Goal: Transaction & Acquisition: Download file/media

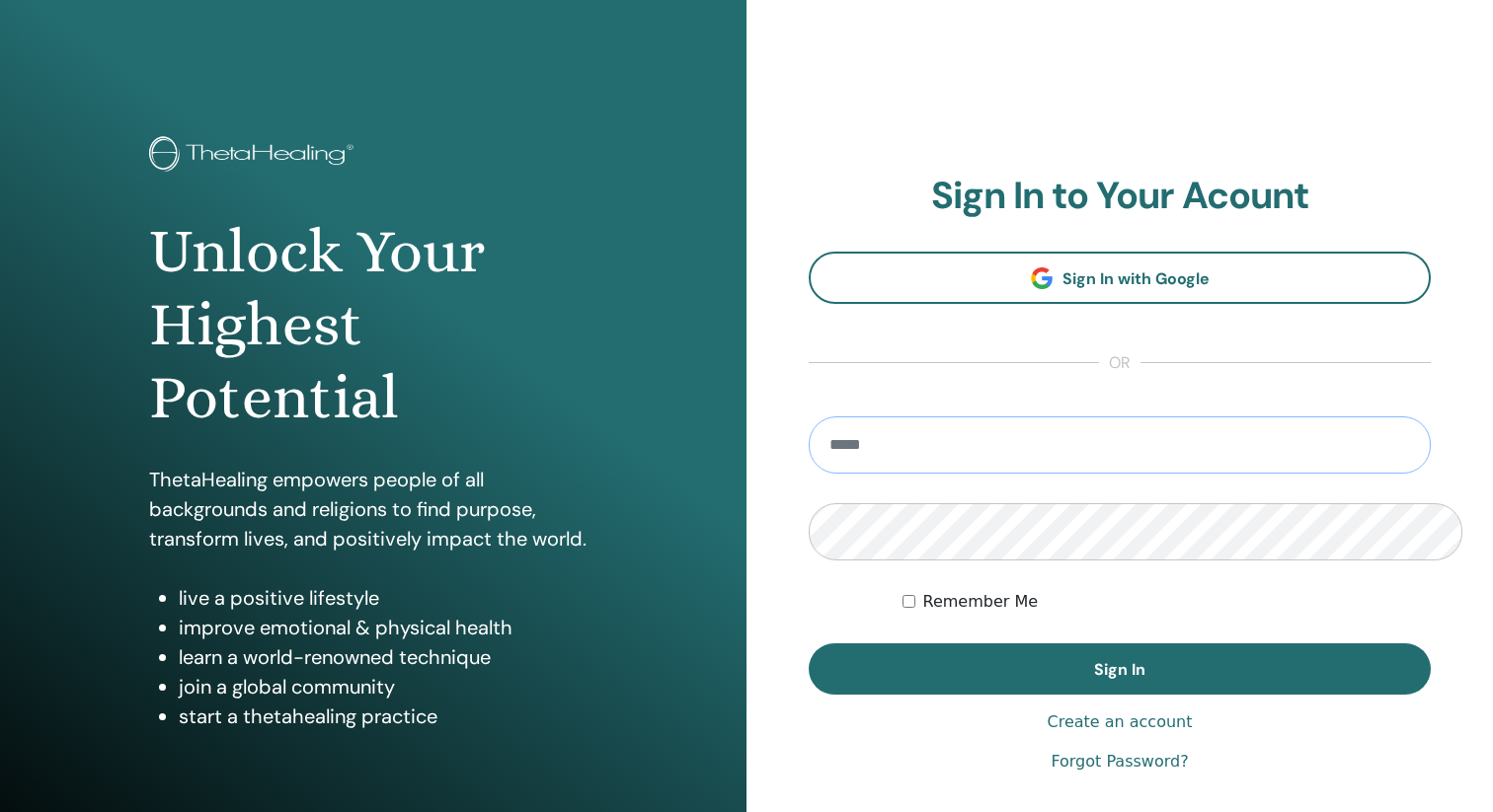
type input "**********"
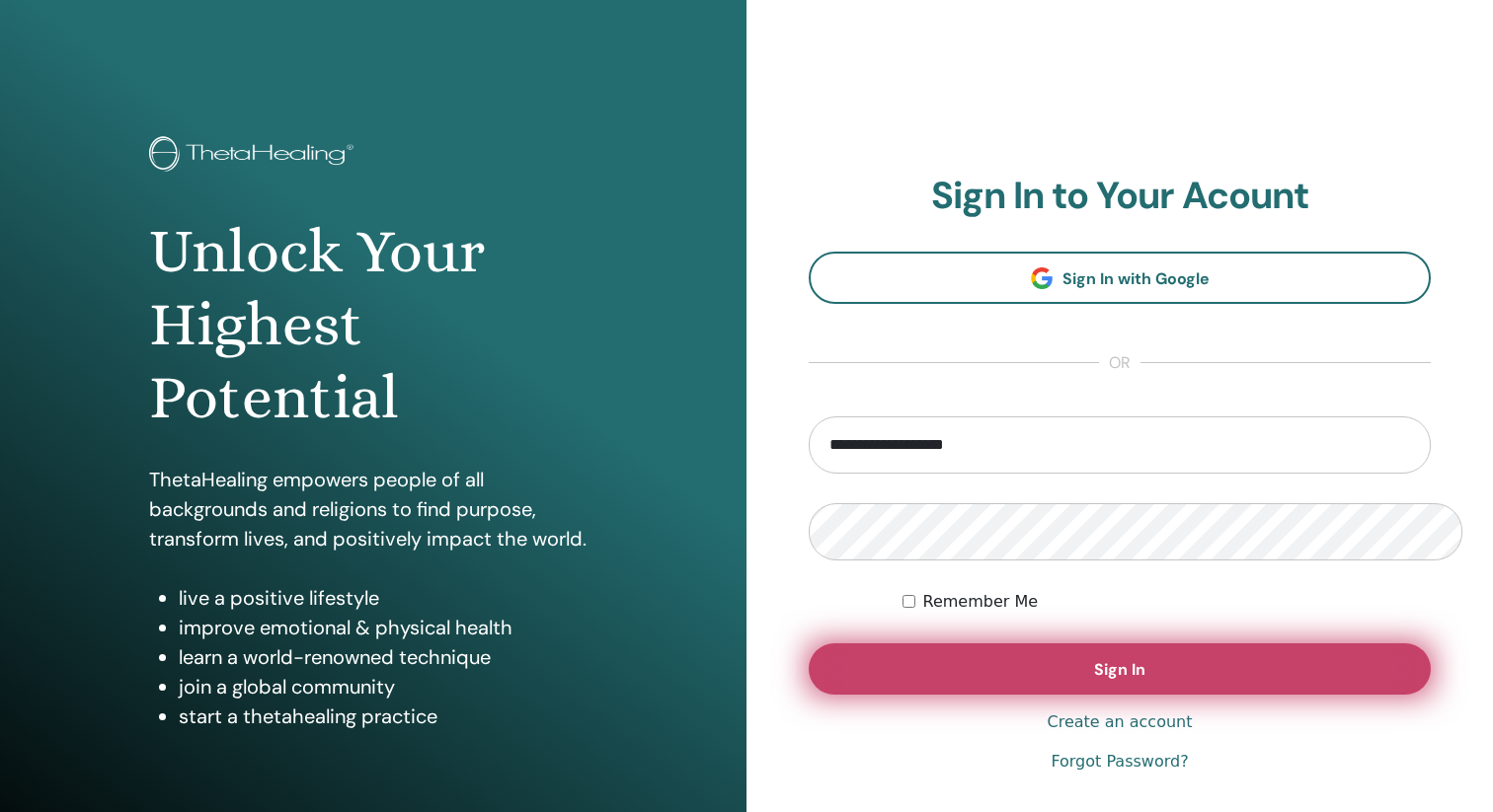
click at [1005, 643] on button "Sign In" at bounding box center [1119, 668] width 622 height 51
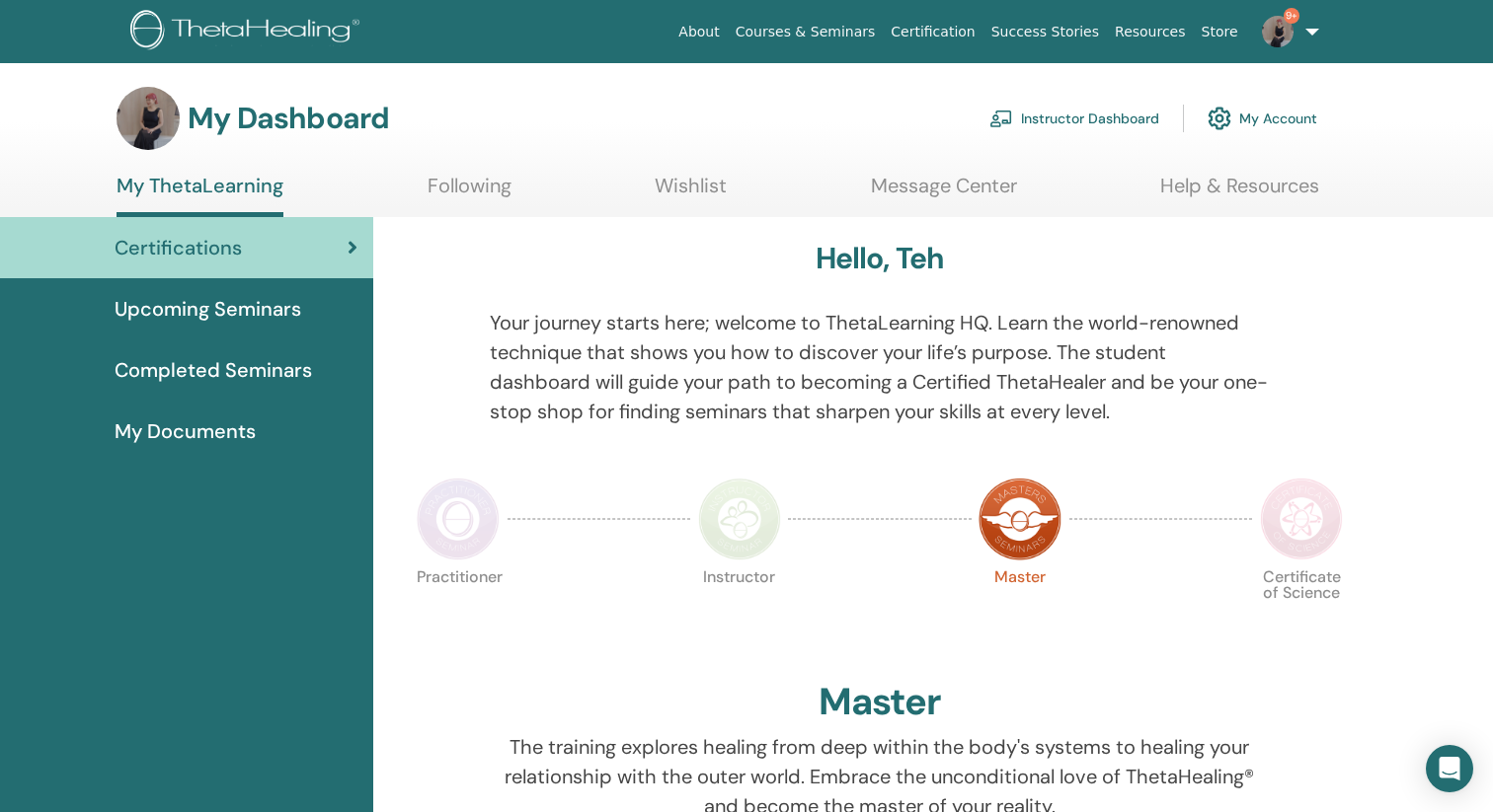
click at [289, 355] on span "Completed Seminars" at bounding box center [214, 370] width 198 height 30
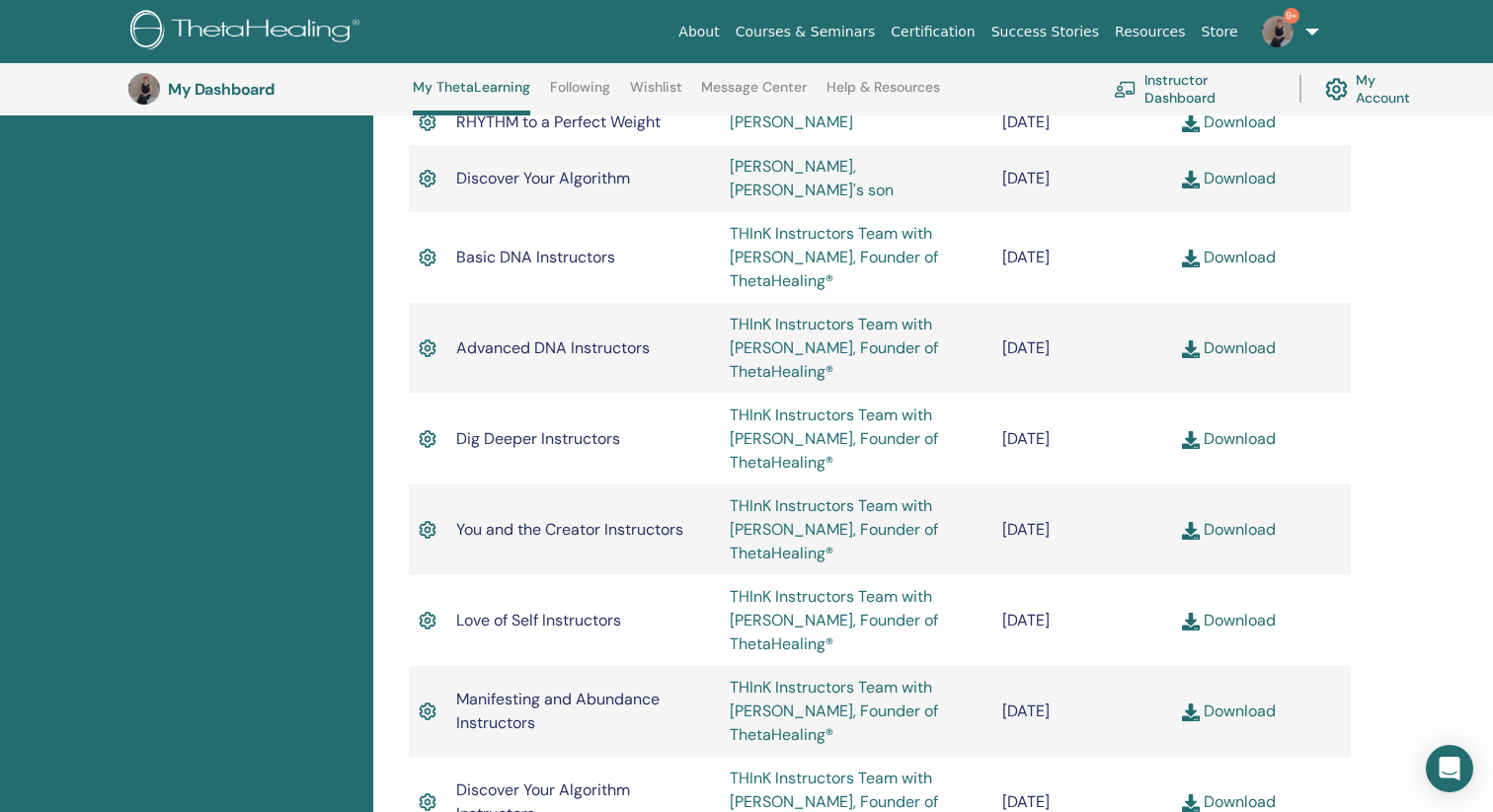
scroll to position [1411, 0]
click at [1260, 609] on link "Download" at bounding box center [1230, 618] width 94 height 21
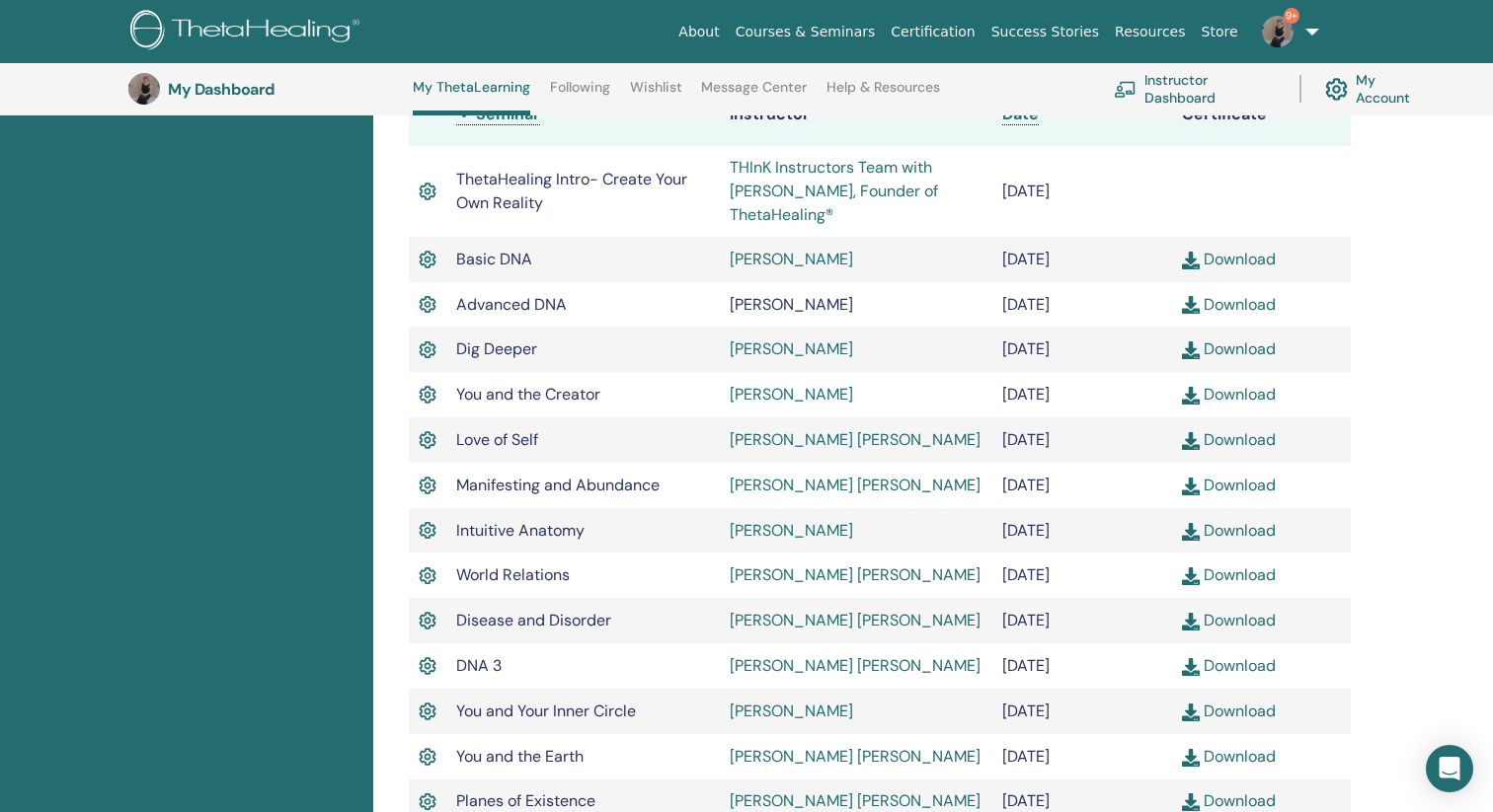
scroll to position [591, 0]
